Goal: Task Accomplishment & Management: Use online tool/utility

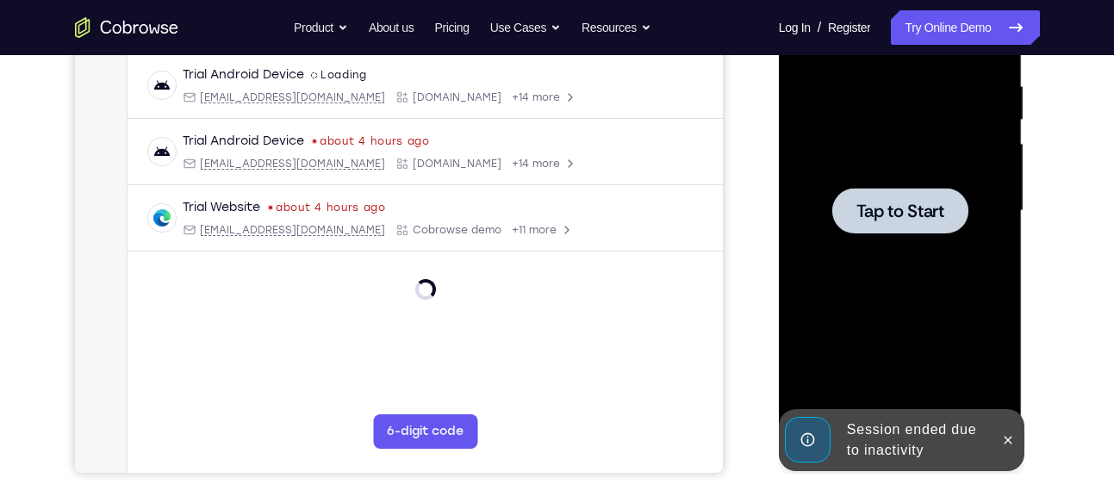
scroll to position [328, 0]
click at [1016, 444] on button at bounding box center [1008, 441] width 28 height 28
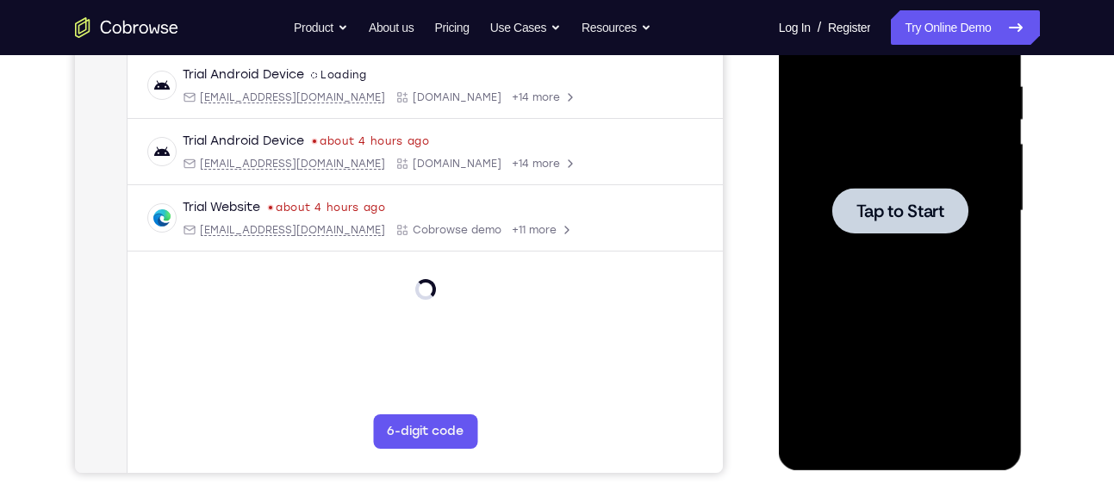
click at [938, 207] on span "Tap to Start" at bounding box center [901, 211] width 88 height 17
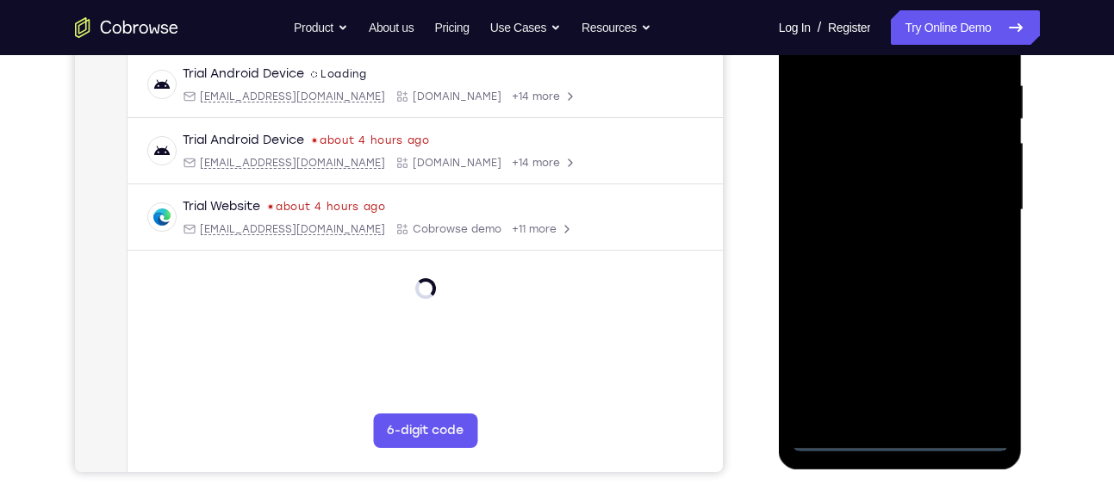
scroll to position [334, 0]
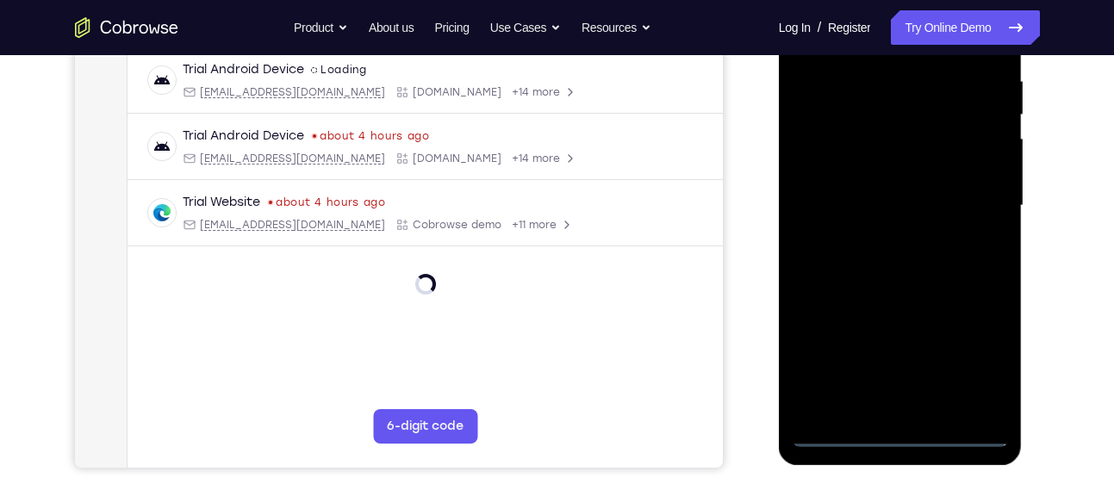
click at [897, 431] on div at bounding box center [900, 206] width 217 height 483
click at [986, 363] on div at bounding box center [900, 206] width 217 height 483
click at [982, 369] on div at bounding box center [900, 206] width 217 height 483
click at [977, 349] on div at bounding box center [900, 206] width 217 height 483
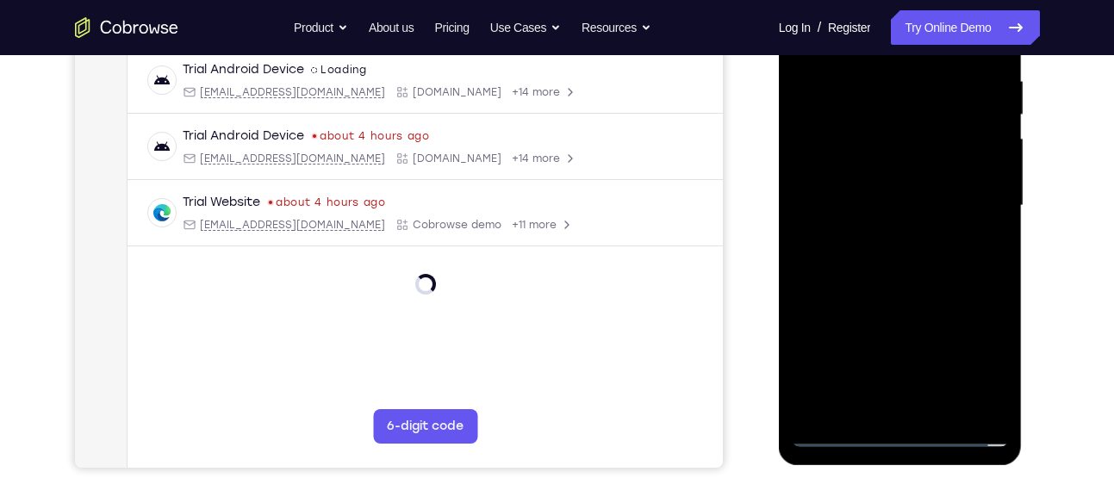
click at [977, 349] on div at bounding box center [900, 206] width 217 height 483
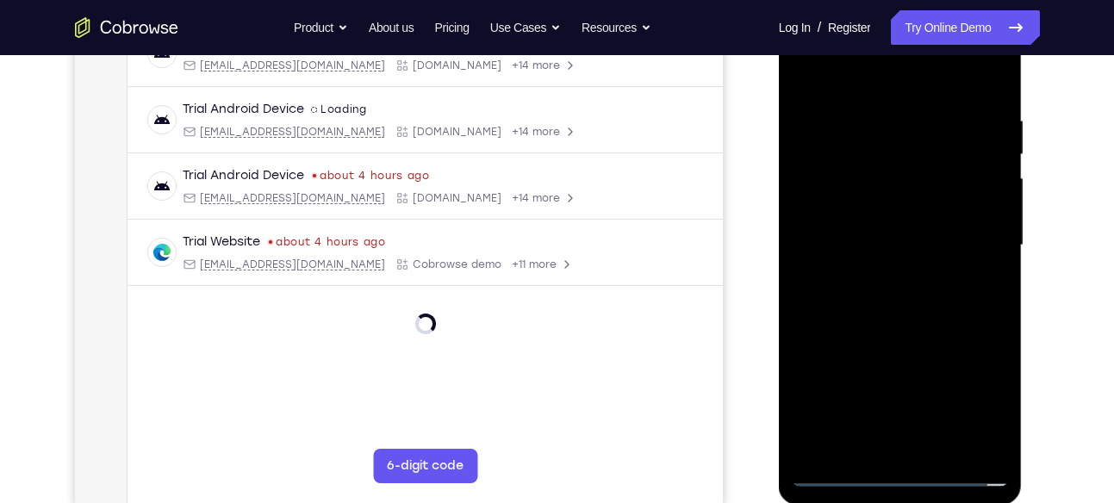
scroll to position [301, 0]
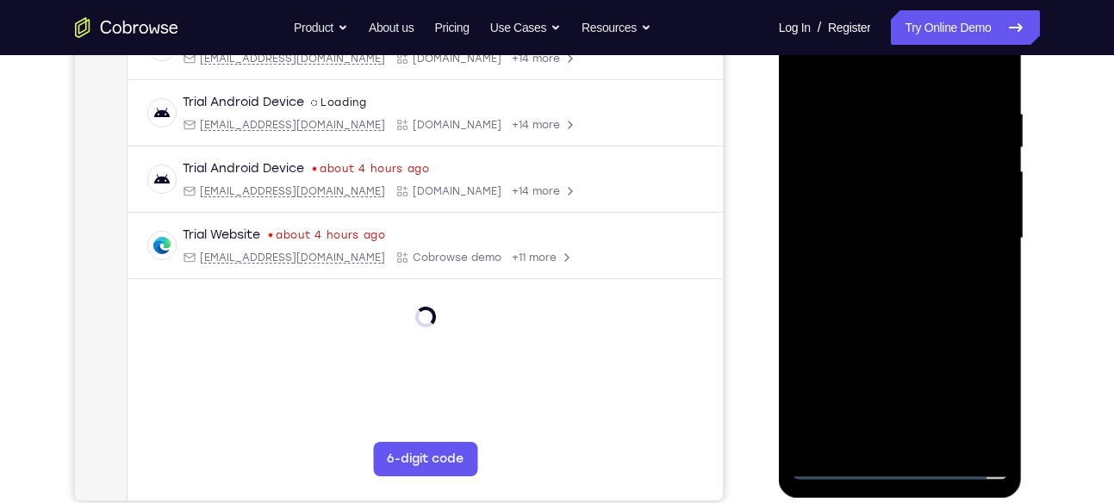
click at [960, 396] on div at bounding box center [900, 238] width 217 height 483
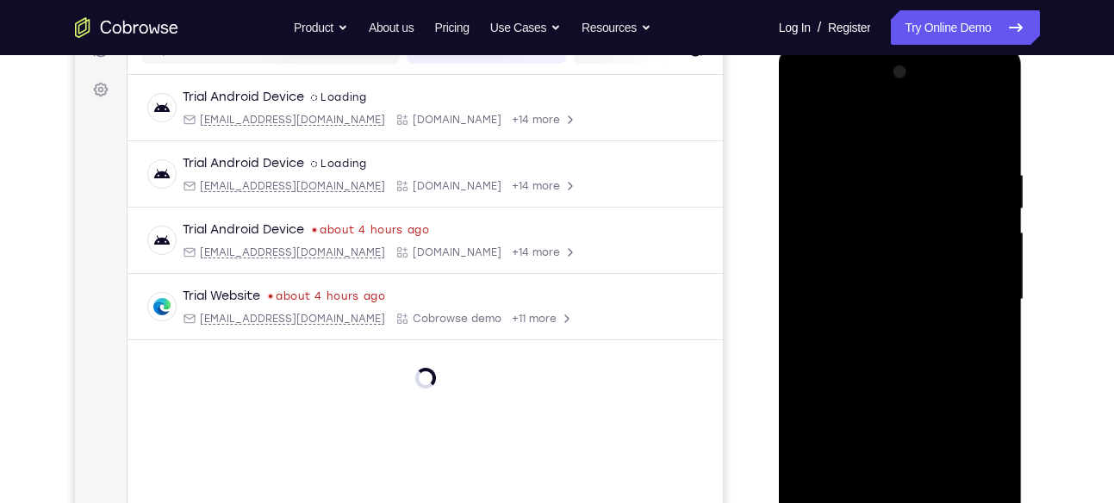
scroll to position [239, 0]
click at [825, 130] on div at bounding box center [900, 300] width 217 height 483
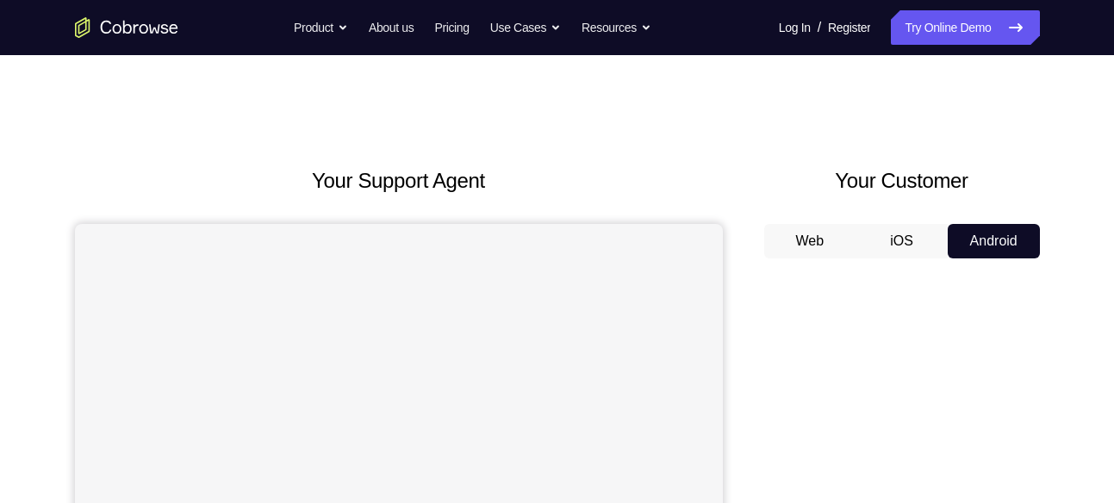
scroll to position [139, 0]
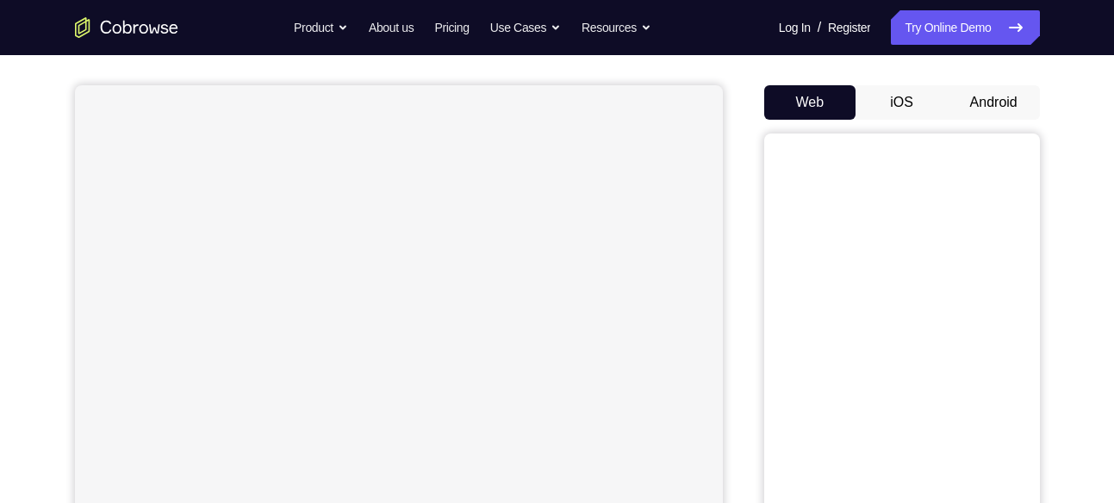
click at [987, 111] on button "Android" at bounding box center [994, 102] width 92 height 34
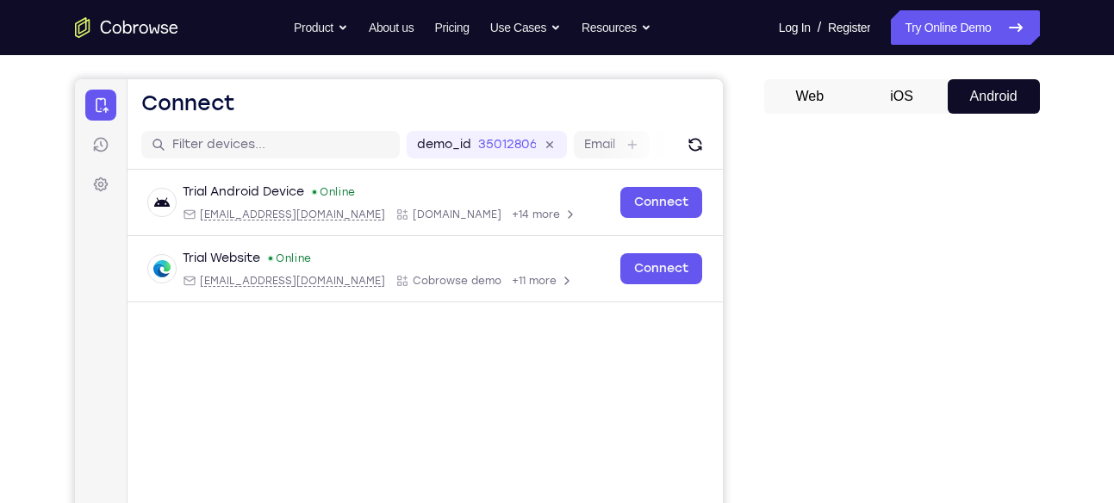
scroll to position [148, 0]
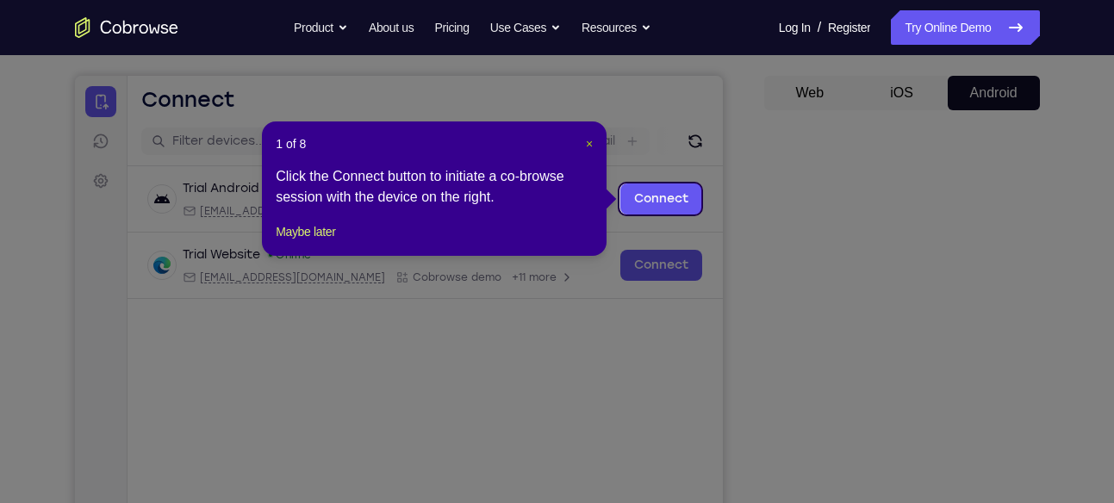
click at [586, 141] on span "×" at bounding box center [589, 144] width 7 height 14
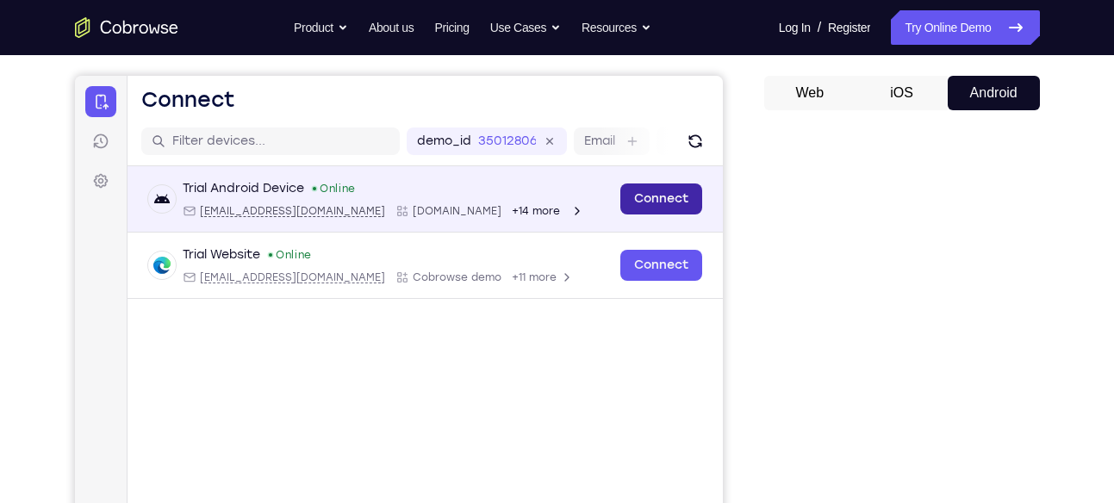
click at [676, 203] on link "Connect" at bounding box center [661, 199] width 82 height 31
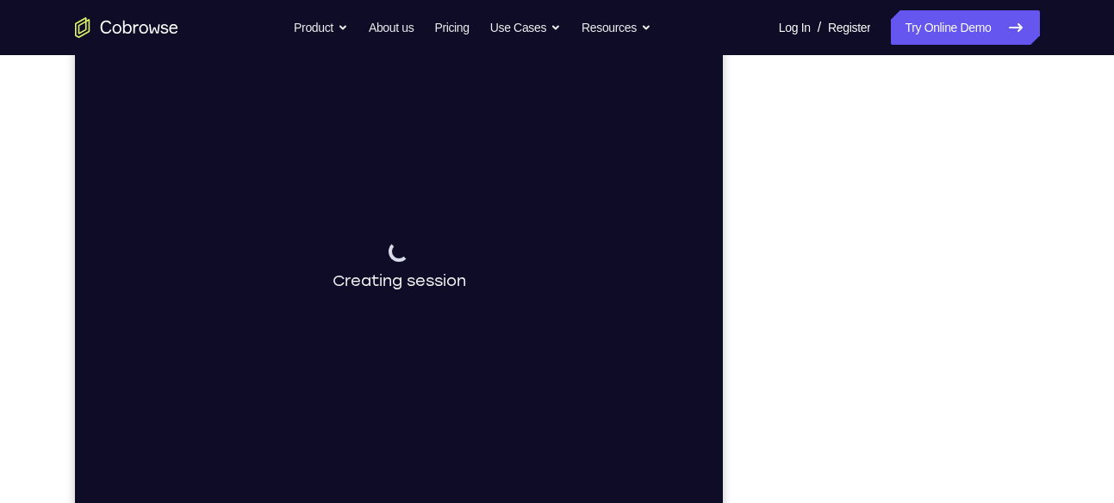
scroll to position [246, 0]
